Goal: Information Seeking & Learning: Learn about a topic

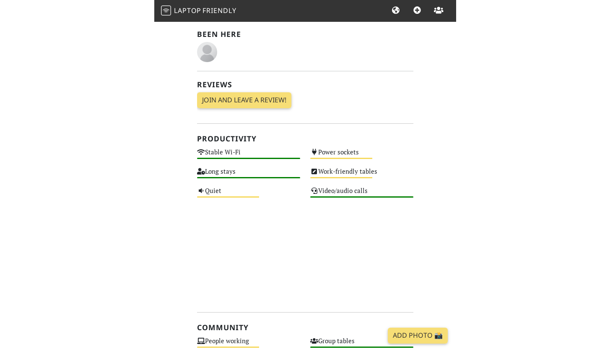
scroll to position [6, 0]
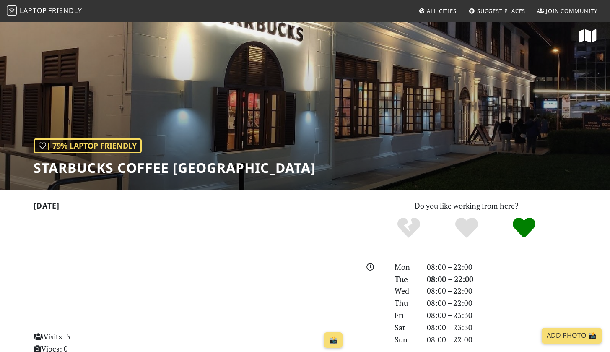
click at [8, 8] on img at bounding box center [12, 10] width 10 height 10
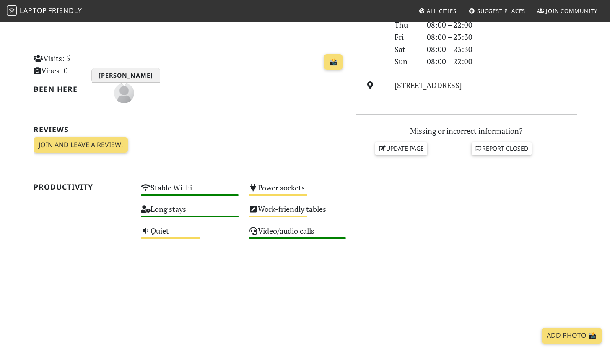
scroll to position [208, 0]
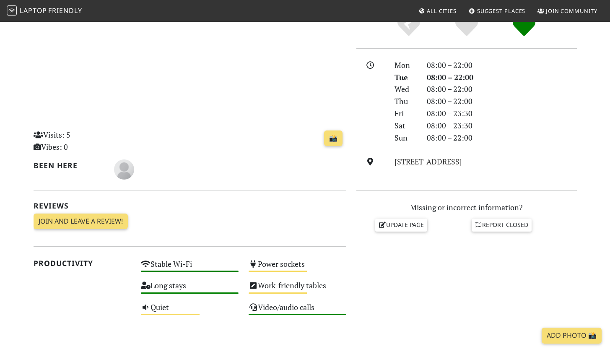
click at [30, 13] on span "Laptop" at bounding box center [33, 10] width 27 height 9
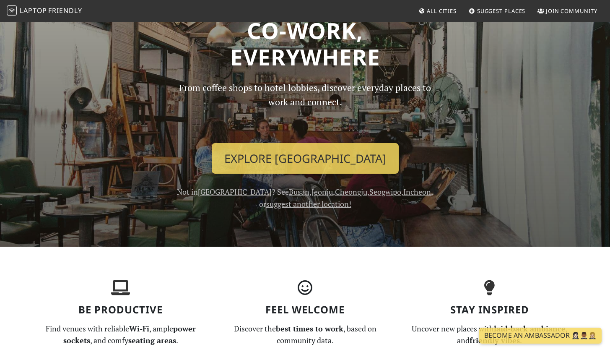
scroll to position [34, 0]
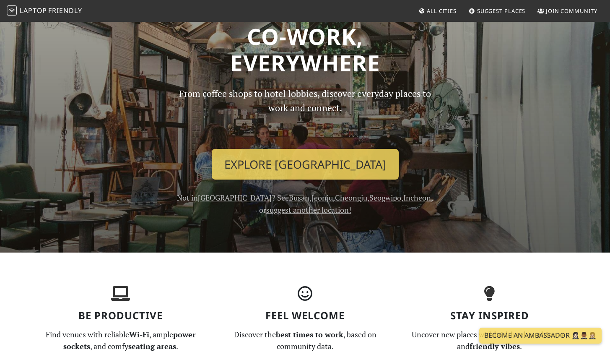
click at [52, 10] on span "Friendly" at bounding box center [65, 10] width 34 height 9
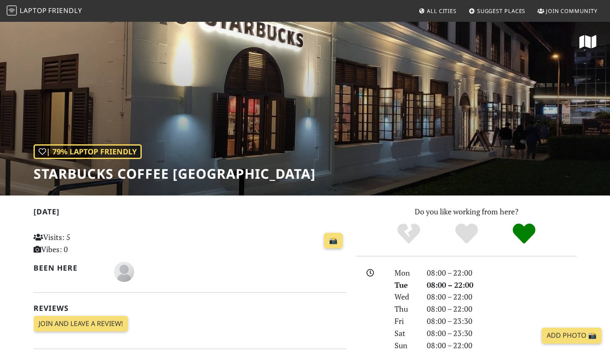
click at [427, 10] on span "All Cities" at bounding box center [442, 11] width 30 height 8
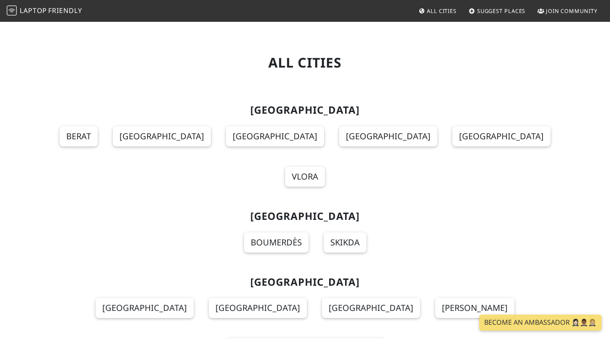
scroll to position [7145, 0]
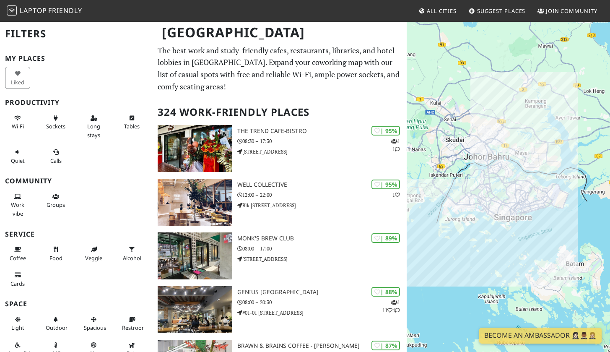
scroll to position [0, 0]
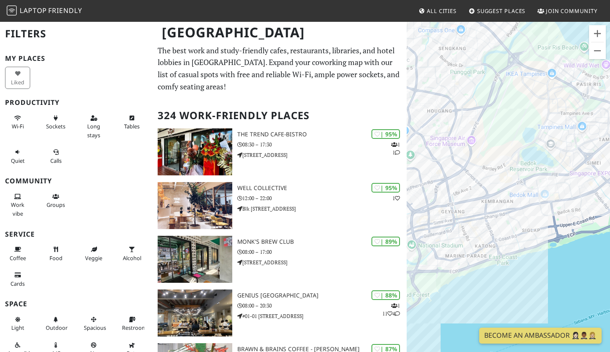
drag, startPoint x: 541, startPoint y: 265, endPoint x: 607, endPoint y: 205, distance: 89.4
click at [607, 205] on div "To navigate, press the arrow keys." at bounding box center [508, 197] width 203 height 352
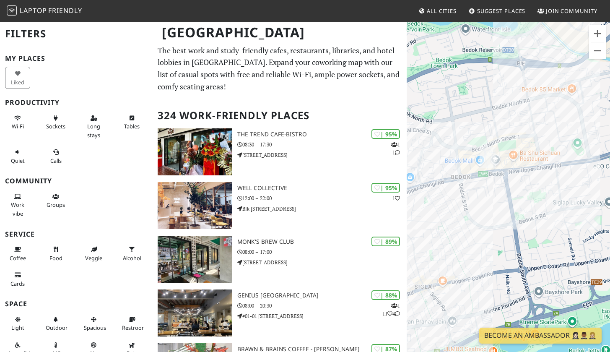
drag, startPoint x: 498, startPoint y: 189, endPoint x: 616, endPoint y: 167, distance: 120.7
click at [610, 167] on html "Laptop Friendly All Cities Suggest Places Join Community Singapore Filters My P…" at bounding box center [305, 176] width 610 height 352
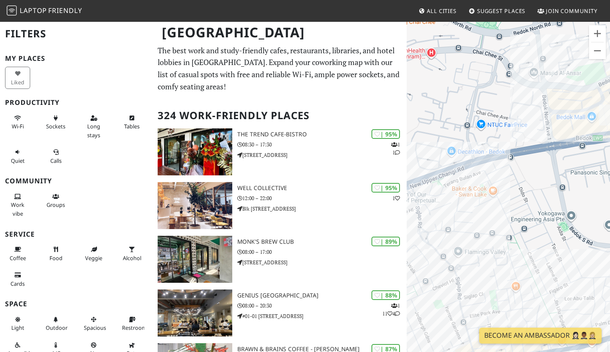
drag, startPoint x: 481, startPoint y: 196, endPoint x: 616, endPoint y: 147, distance: 143.1
click at [610, 147] on html "Laptop Friendly All Cities Suggest Places Join Community Singapore Filters My P…" at bounding box center [305, 176] width 610 height 352
click at [527, 169] on div "To navigate, press the arrow keys." at bounding box center [508, 197] width 203 height 352
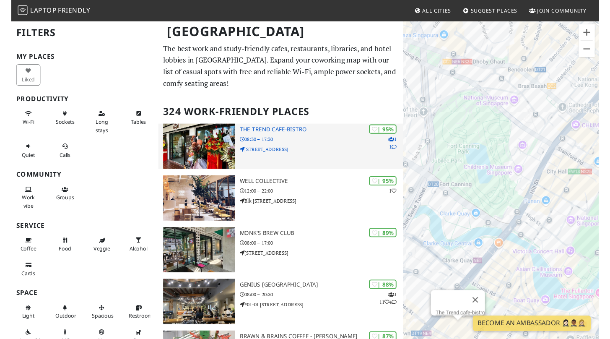
scroll to position [0, 0]
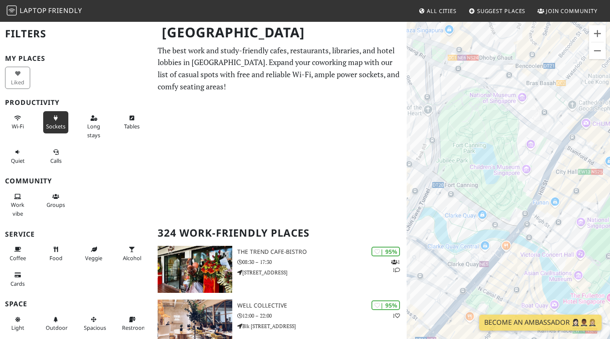
click at [61, 124] on span "Sockets" at bounding box center [55, 127] width 19 height 8
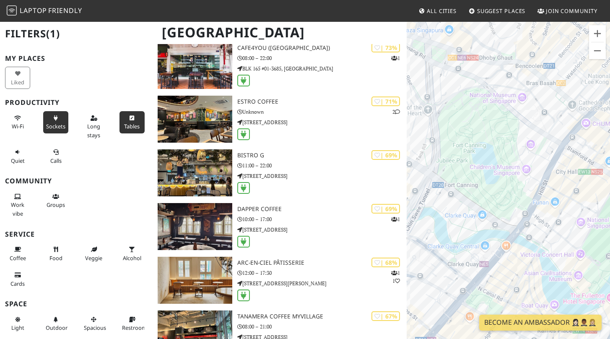
scroll to position [907, 0]
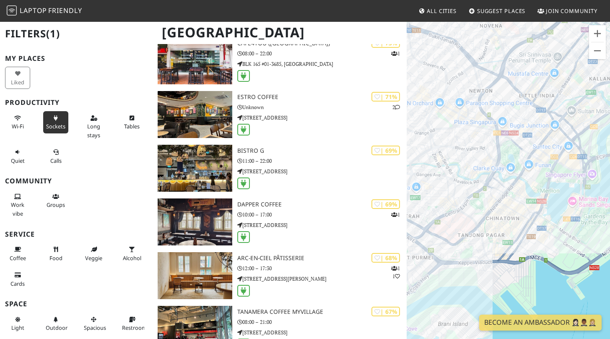
click at [607, 143] on div "To navigate, press the arrow keys." at bounding box center [508, 190] width 203 height 339
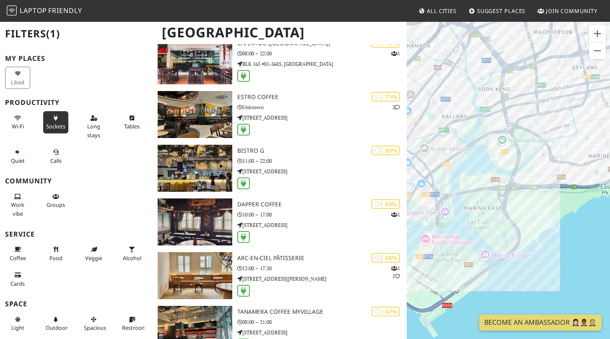
drag, startPoint x: 603, startPoint y: 142, endPoint x: 452, endPoint y: 179, distance: 155.8
click at [452, 179] on div "To navigate, press the arrow keys." at bounding box center [508, 190] width 203 height 339
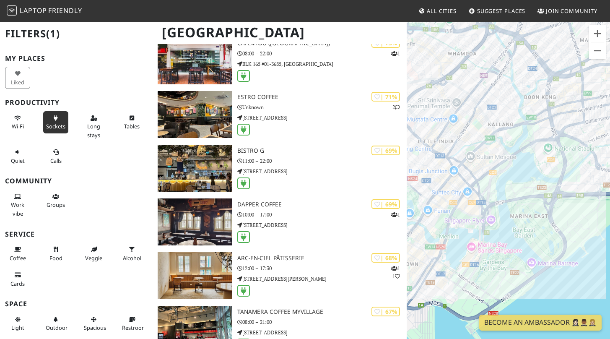
drag, startPoint x: 566, startPoint y: 166, endPoint x: 616, endPoint y: 171, distance: 50.6
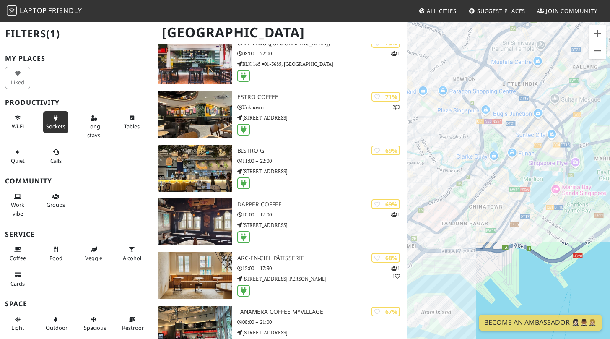
drag, startPoint x: 523, startPoint y: 162, endPoint x: 609, endPoint y: 110, distance: 100.5
click at [609, 110] on div "To navigate, press the arrow keys." at bounding box center [508, 190] width 203 height 339
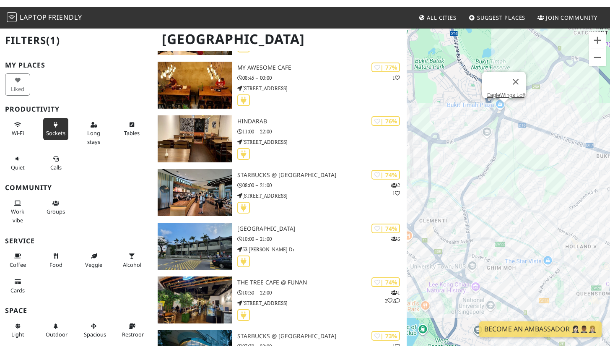
scroll to position [2660, 0]
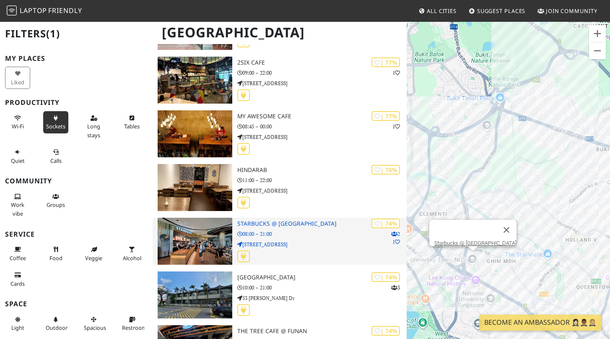
click at [299, 230] on p "08:00 – 21:00" at bounding box center [322, 234] width 170 height 8
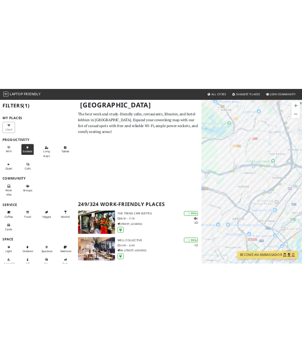
scroll to position [0, 0]
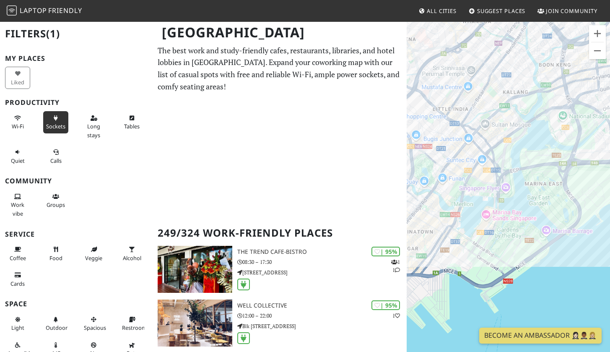
drag, startPoint x: 470, startPoint y: 161, endPoint x: 389, endPoint y: 3, distance: 177.1
click at [389, 3] on body "Laptop Friendly All Cities Suggest Places Join Community Singapore Filters (1) …" at bounding box center [305, 176] width 610 height 352
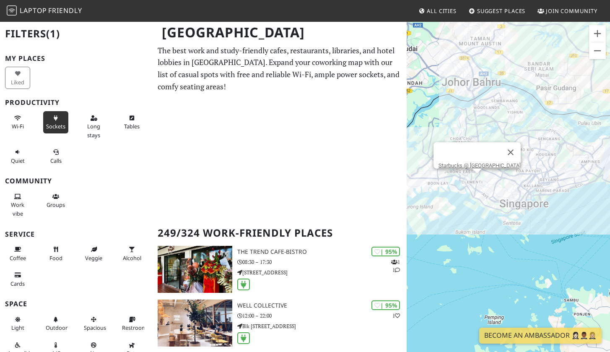
drag, startPoint x: 484, startPoint y: 169, endPoint x: 545, endPoint y: 253, distance: 103.6
click at [545, 253] on div "To navigate, press the arrow keys. Starbucks @ University Town" at bounding box center [508, 197] width 203 height 352
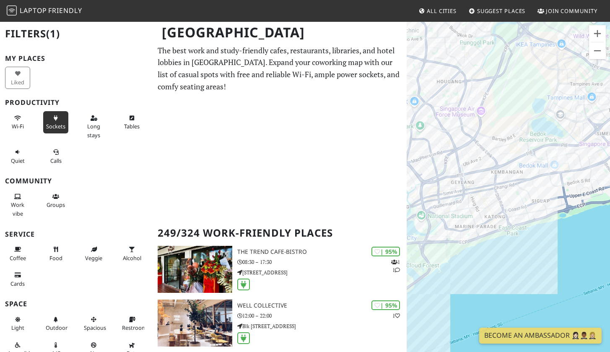
drag, startPoint x: 500, startPoint y: 198, endPoint x: 575, endPoint y: 198, distance: 75.1
click at [575, 198] on div "To navigate, press the arrow keys. Starbucks @ University Town" at bounding box center [508, 197] width 203 height 352
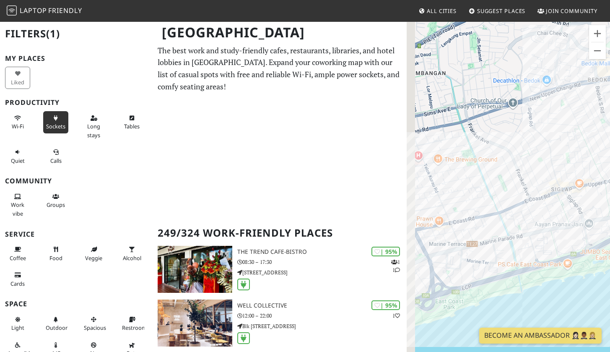
drag, startPoint x: 483, startPoint y: 263, endPoint x: 537, endPoint y: 238, distance: 59.5
click at [537, 238] on div "To navigate, press the arrow keys. Starbucks @ University Town" at bounding box center [508, 197] width 203 height 352
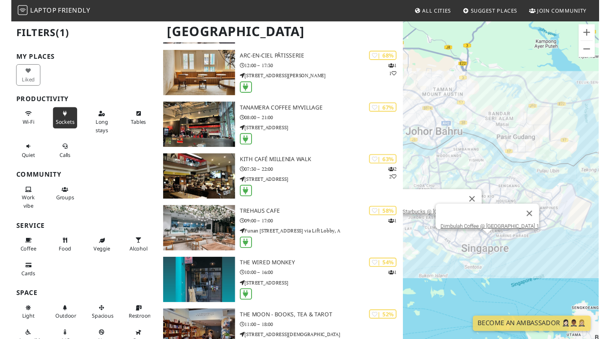
scroll to position [1107, 0]
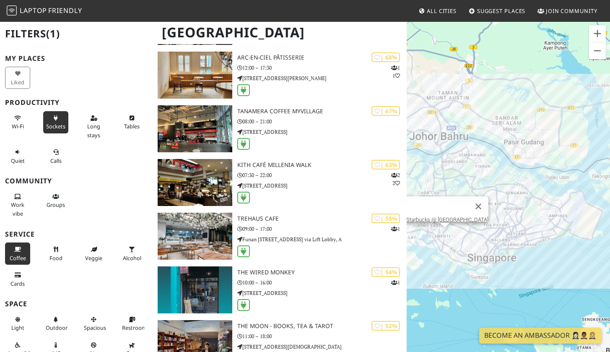
click at [18, 247] on icon at bounding box center [17, 249] width 7 height 5
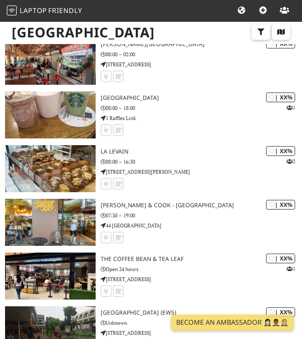
scroll to position [10423, 0]
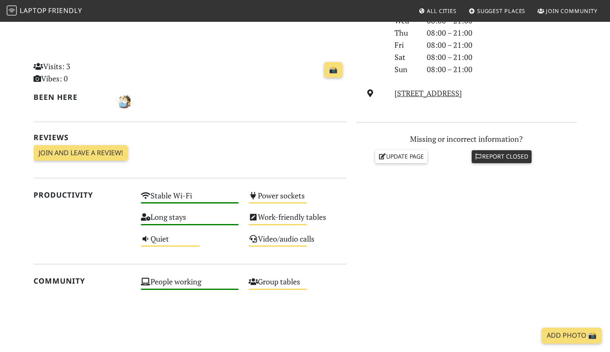
scroll to position [281, 0]
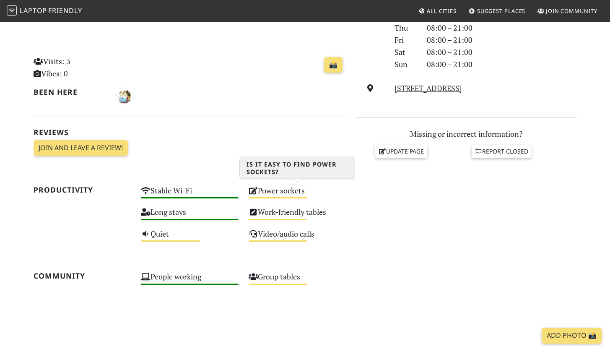
click at [299, 193] on div "Power sockets Medium" at bounding box center [298, 194] width 108 height 21
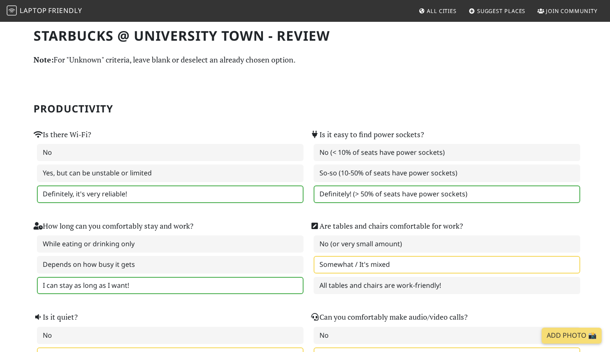
click at [302, 212] on div "Are tables and chairs comfortable for work? No (or very small amount) Somewhat …" at bounding box center [443, 251] width 277 height 91
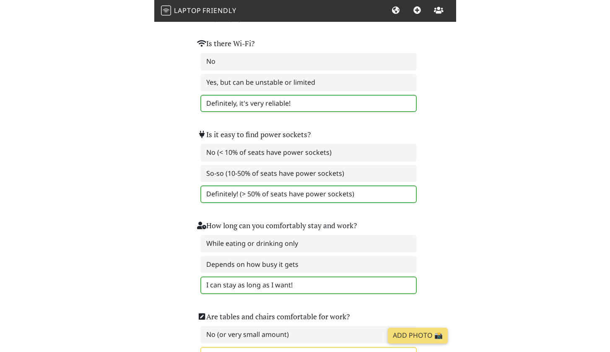
scroll to position [72, 0]
